Goal: Information Seeking & Learning: Learn about a topic

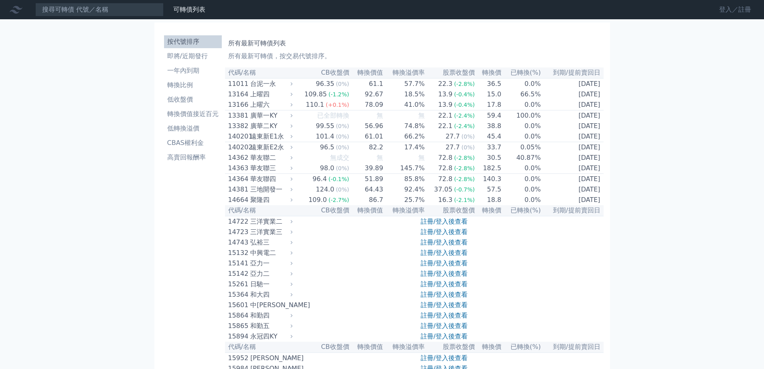
click at [728, 9] on link "登入／註冊" at bounding box center [735, 9] width 45 height 13
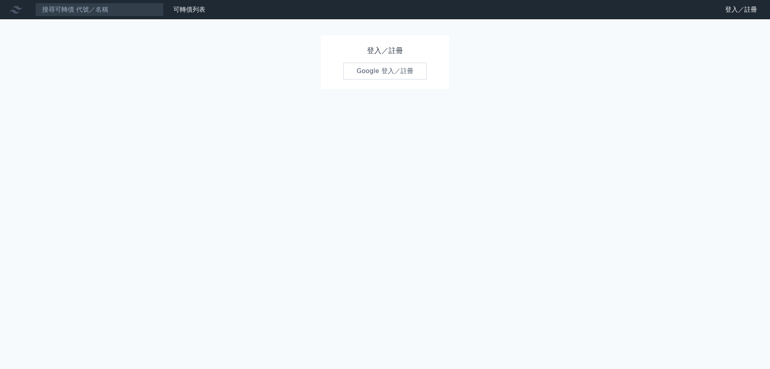
click at [384, 69] on link "Google 登入／註冊" at bounding box center [384, 71] width 83 height 17
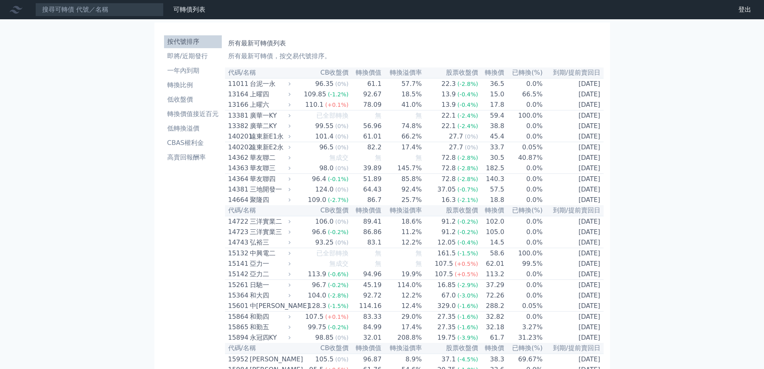
click at [526, 70] on th "已轉換(%)" at bounding box center [524, 72] width 39 height 11
click at [494, 74] on th "轉換價" at bounding box center [492, 72] width 26 height 11
click at [190, 67] on li "一年內到期" at bounding box center [193, 71] width 58 height 10
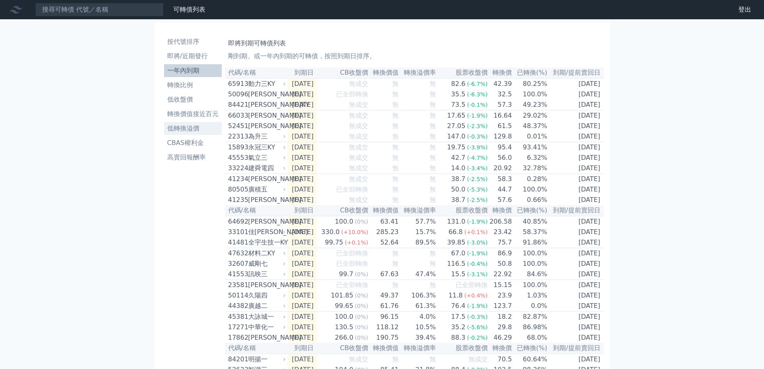
click at [197, 130] on li "低轉換溢價" at bounding box center [193, 129] width 58 height 10
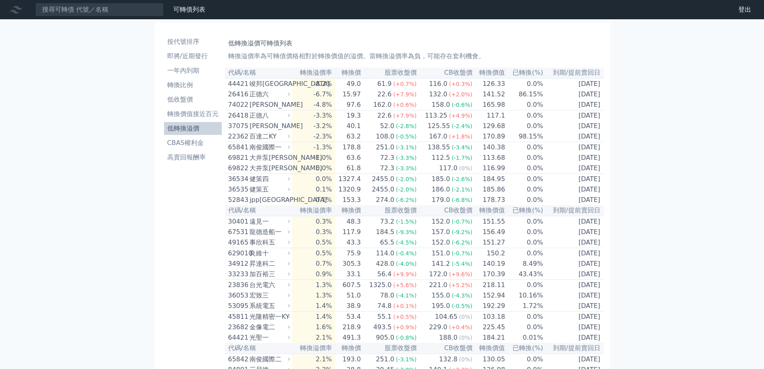
drag, startPoint x: 766, startPoint y: 154, endPoint x: 628, endPoint y: 112, distance: 144.6
click at [190, 74] on li "一年內到期" at bounding box center [193, 71] width 58 height 10
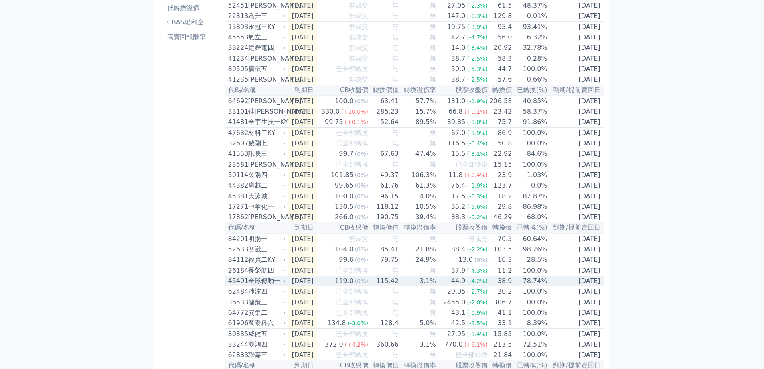
scroll to position [160, 0]
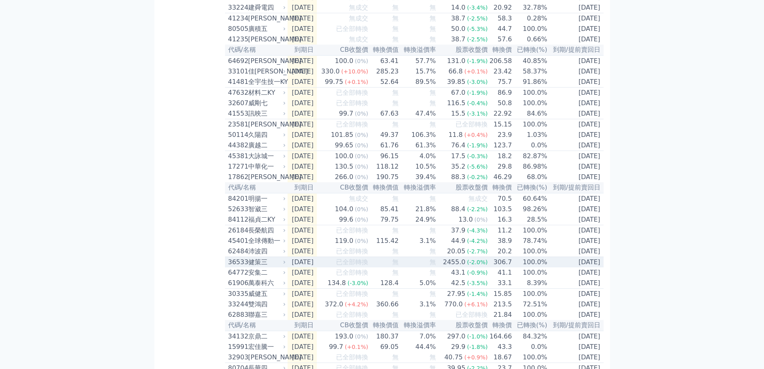
click at [287, 264] on icon at bounding box center [284, 262] width 5 height 5
click at [286, 264] on icon at bounding box center [284, 262] width 5 height 5
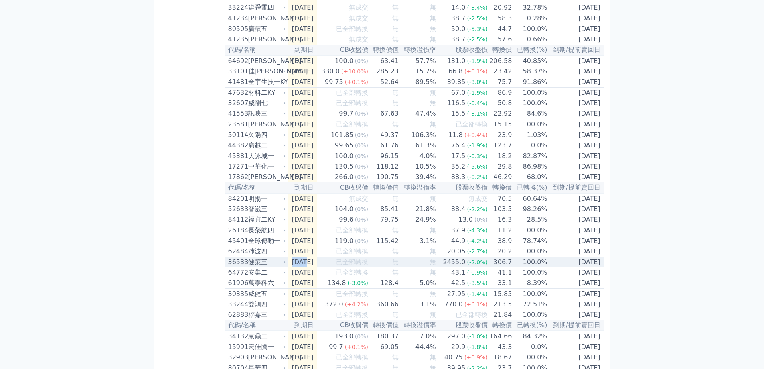
click at [286, 264] on icon at bounding box center [284, 262] width 5 height 5
click at [262, 267] on div "健策三" at bounding box center [266, 262] width 36 height 10
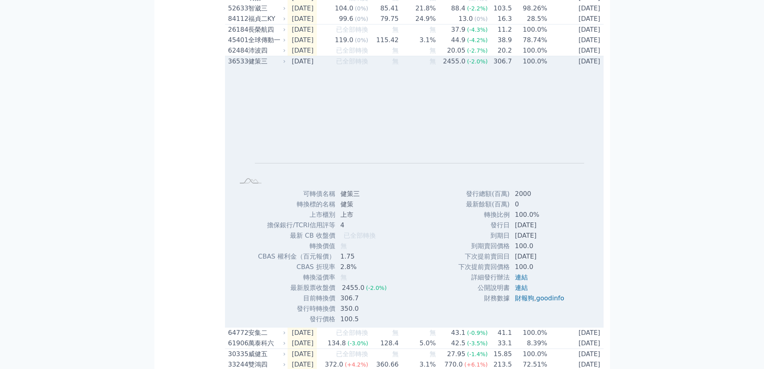
scroll to position [401, 0]
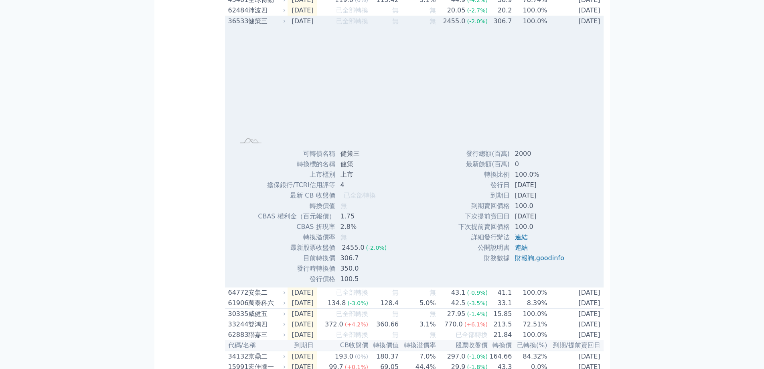
click at [256, 26] on div "健策三" at bounding box center [266, 21] width 36 height 10
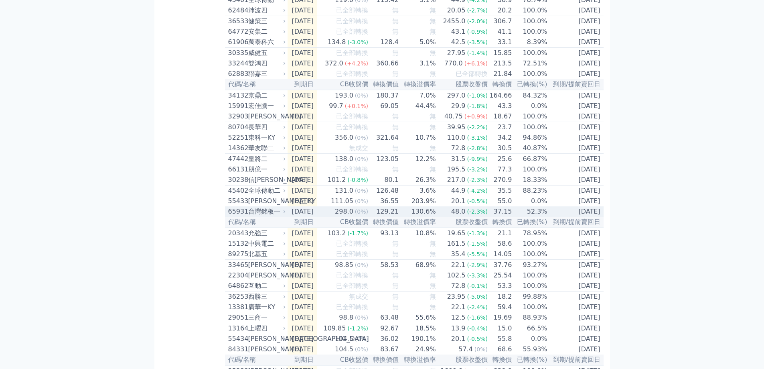
click at [368, 215] on span "(0%)" at bounding box center [361, 211] width 13 height 6
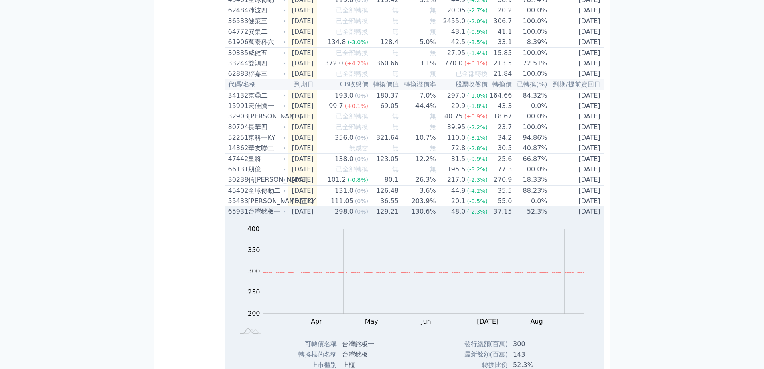
click at [368, 215] on span "(0%)" at bounding box center [361, 211] width 13 height 6
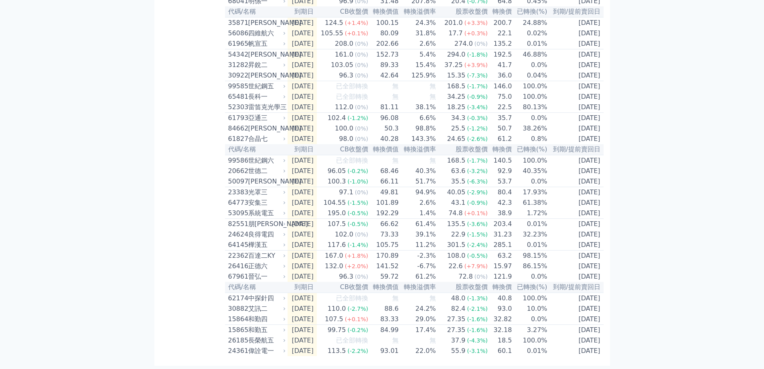
scroll to position [0, 0]
